Goal: Information Seeking & Learning: Learn about a topic

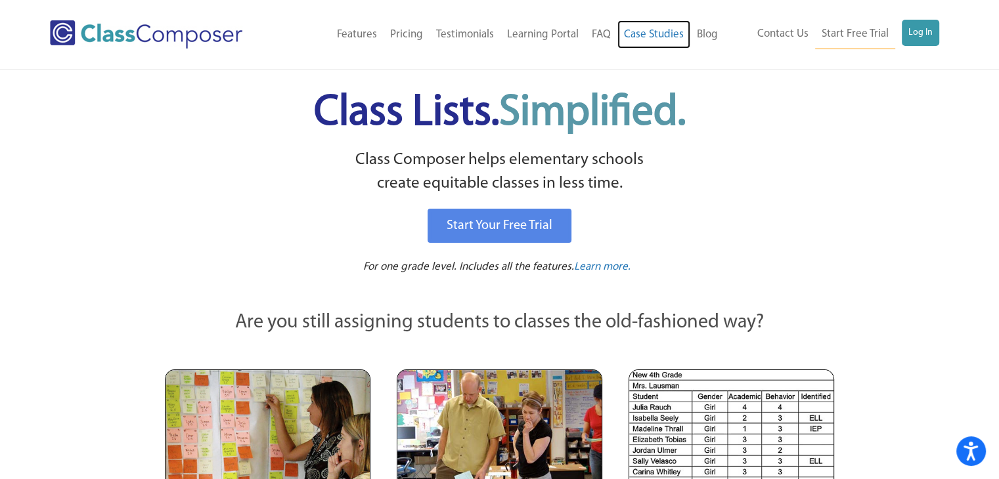
click at [673, 37] on link "Case Studies" at bounding box center [653, 34] width 73 height 29
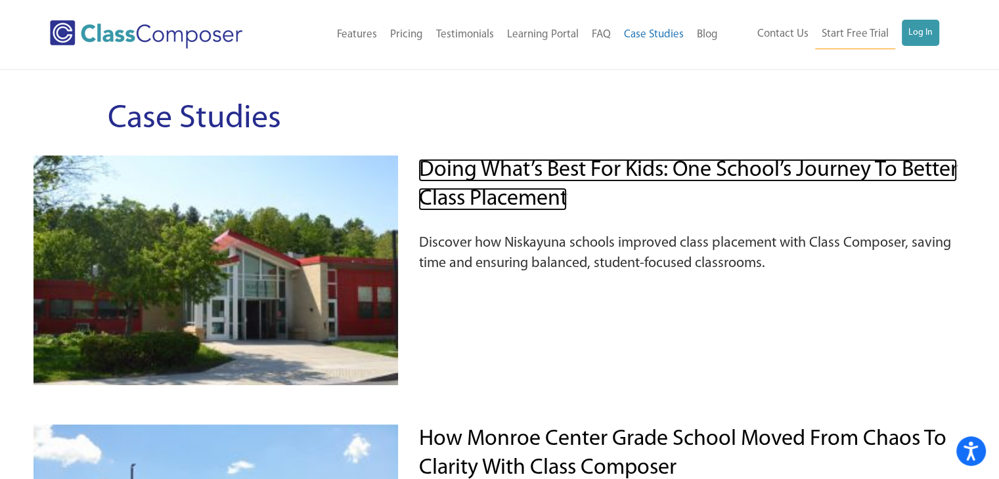
click at [546, 192] on link "Doing What’s Best for Kids: One School’s Journey to Better Class Placement" at bounding box center [687, 185] width 539 height 52
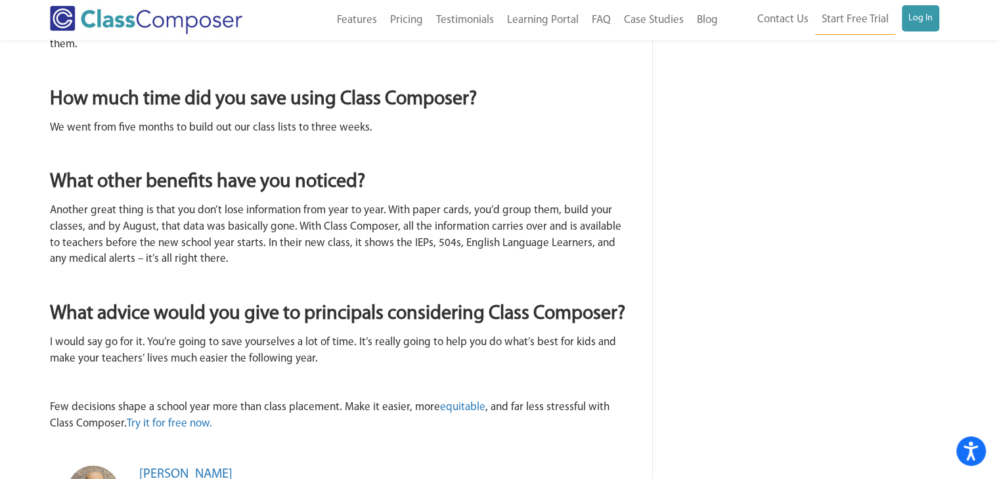
scroll to position [1445, 0]
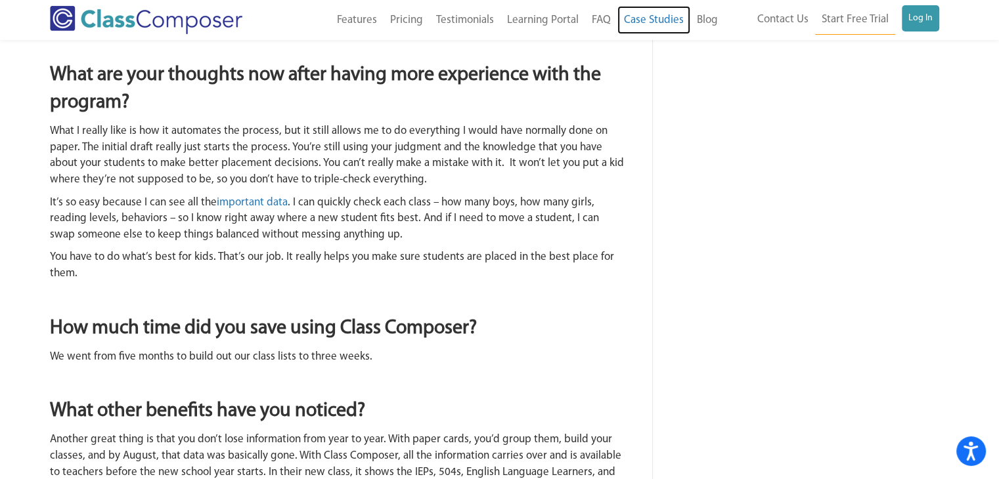
click at [644, 21] on link "Case Studies" at bounding box center [653, 20] width 73 height 29
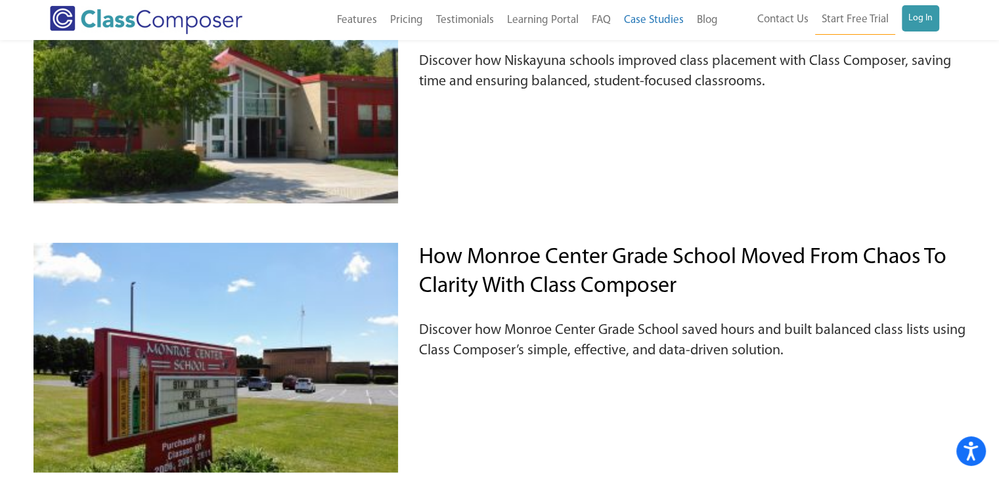
scroll to position [173, 0]
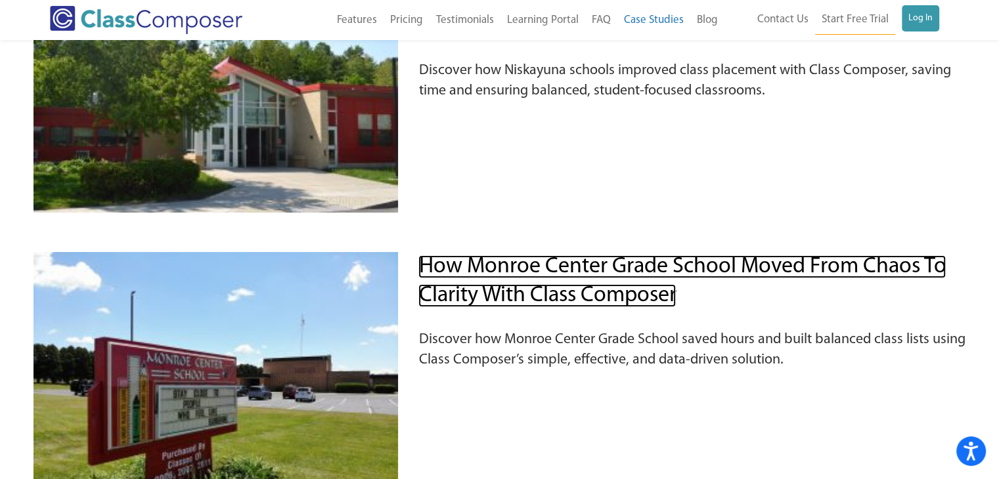
click at [502, 262] on link "How Monroe Center Grade School Moved from Chaos to Clarity with Class Composer" at bounding box center [681, 281] width 527 height 52
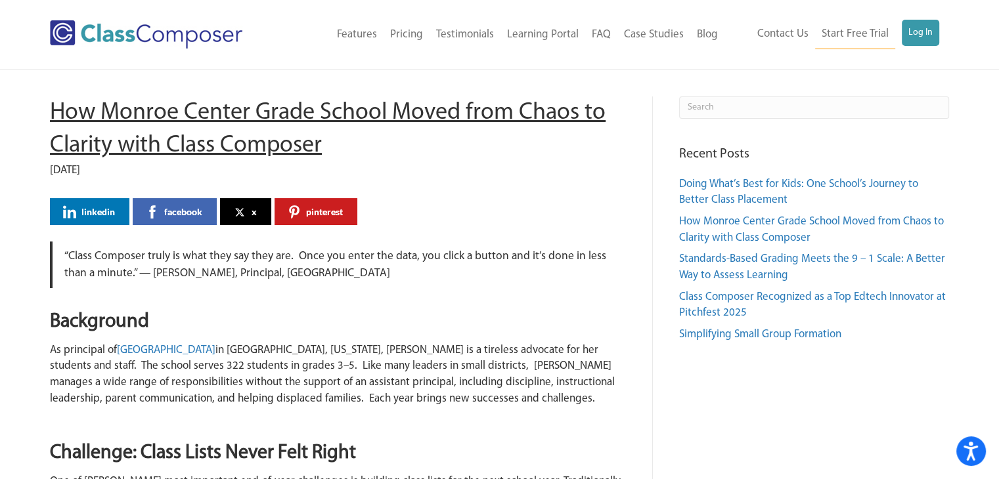
click at [299, 151] on h1 "How Monroe Center Grade School Moved from Chaos to Clarity with Class Composer" at bounding box center [338, 130] width 576 height 66
click at [641, 31] on link "Case Studies" at bounding box center [653, 34] width 73 height 29
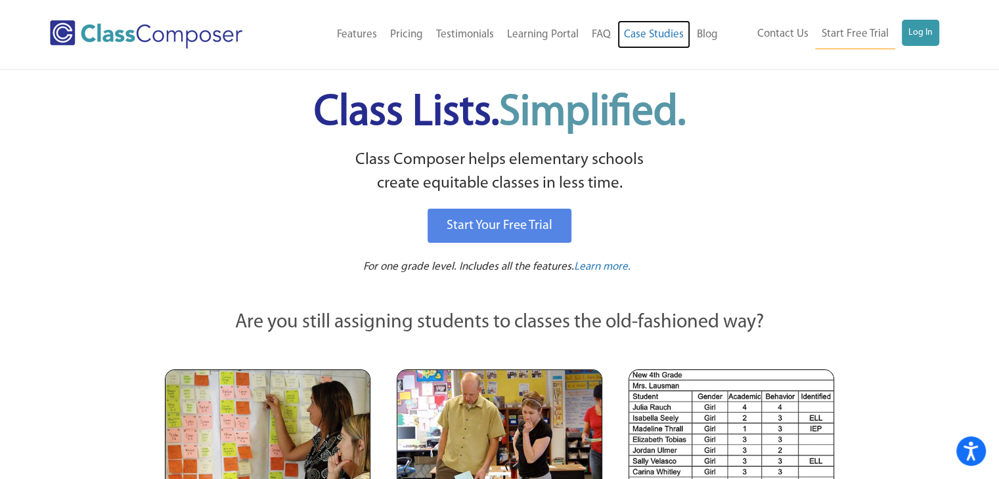
click at [671, 33] on link "Case Studies" at bounding box center [653, 34] width 73 height 29
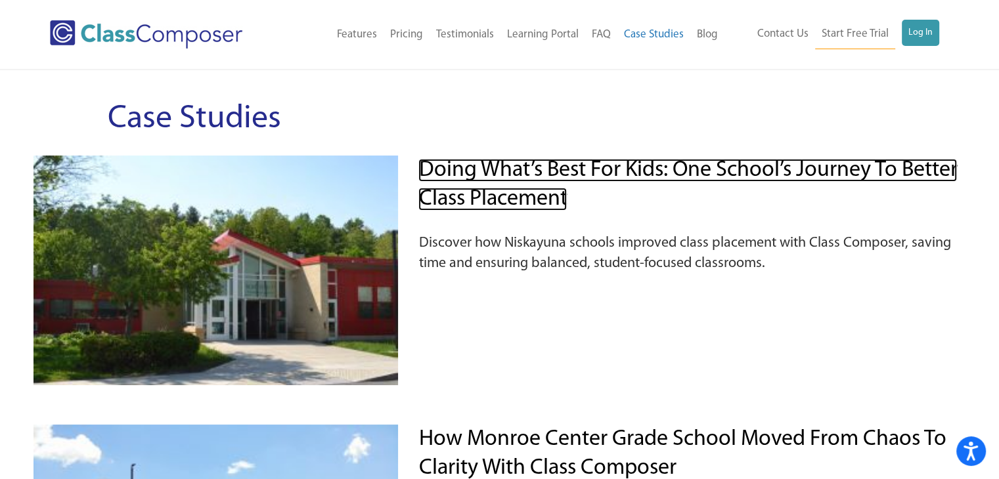
click at [583, 175] on link "Doing What’s Best for Kids: One School’s Journey to Better Class Placement" at bounding box center [687, 185] width 539 height 52
click at [488, 185] on link "Doing What’s Best for Kids: One School’s Journey to Better Class Placement" at bounding box center [687, 185] width 539 height 52
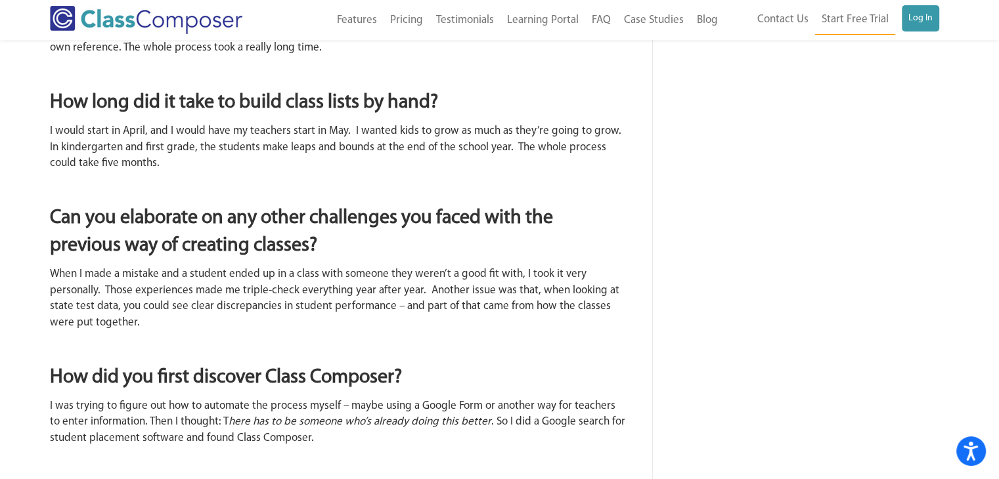
scroll to position [788, 0]
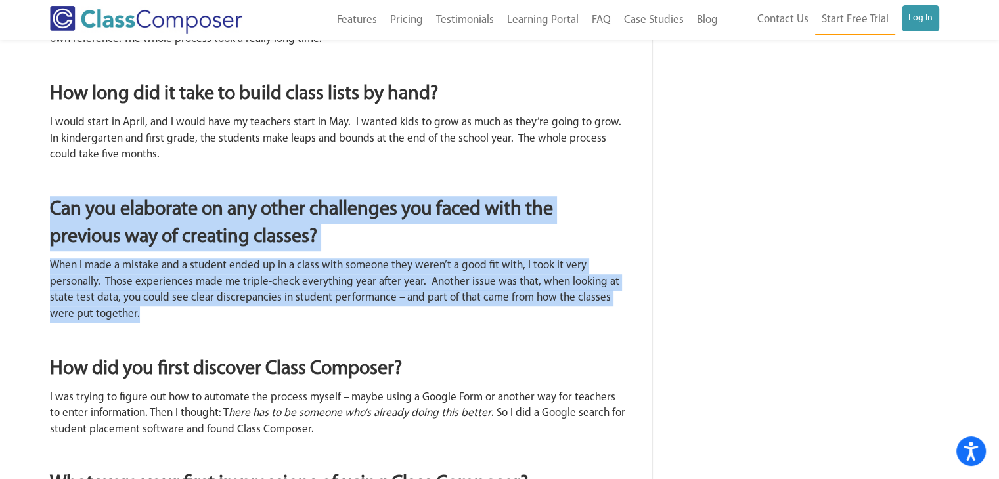
drag, startPoint x: 54, startPoint y: 231, endPoint x: 112, endPoint y: 330, distance: 115.7
click at [112, 330] on div "Share on Social Media linkedin facebook x pinterest “You have to do what’s best…" at bounding box center [338, 445] width 576 height 2076
copy div "Can you elaborate on any other challenges you faced with the previous way of cr…"
